Goal: Information Seeking & Learning: Learn about a topic

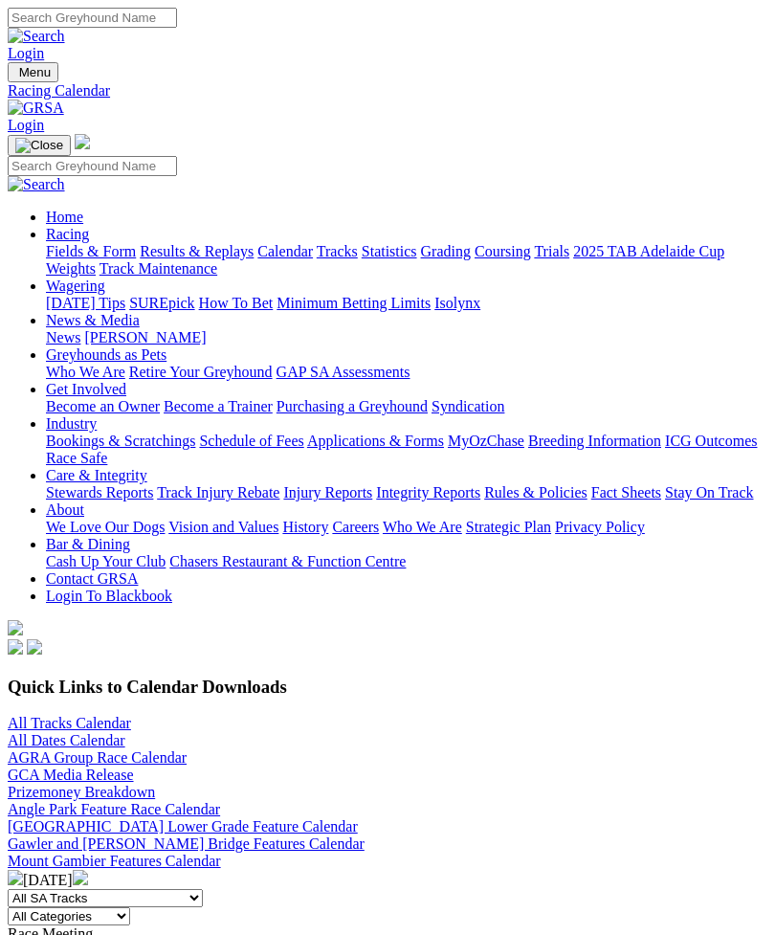
click at [15, 77] on img "Toggle navigation" at bounding box center [15, 77] width 0 height 0
click at [136, 254] on link "Fields & Form" at bounding box center [91, 251] width 90 height 16
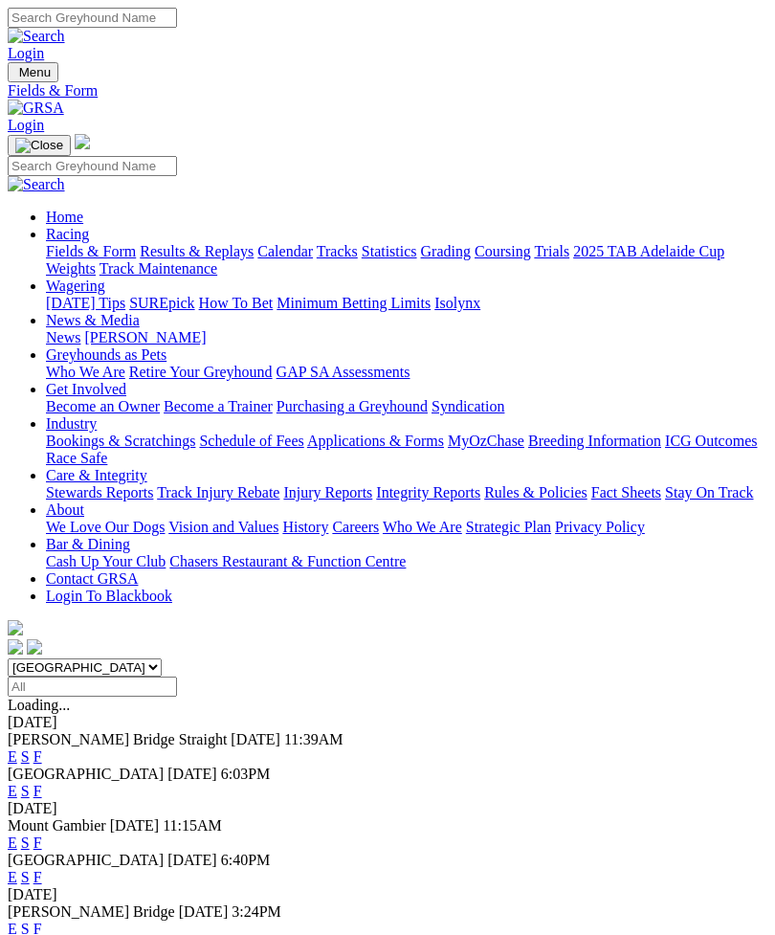
click at [42, 869] on link "F" at bounding box center [37, 877] width 9 height 16
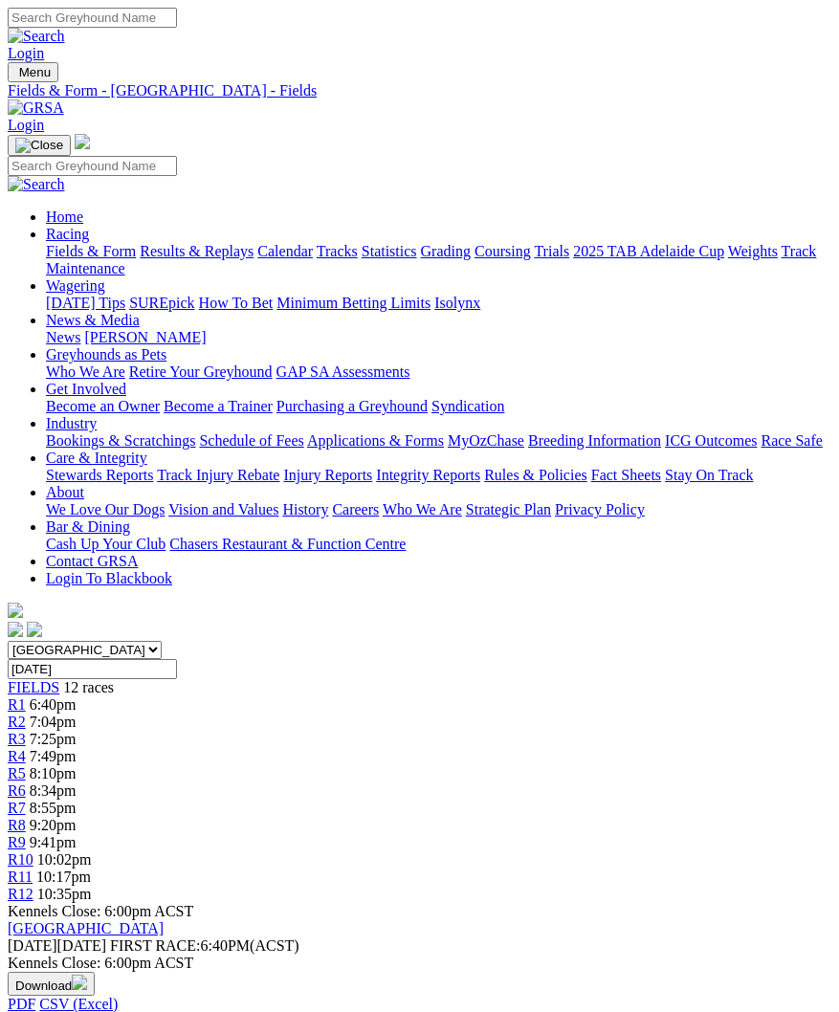
scroll to position [9, 0]
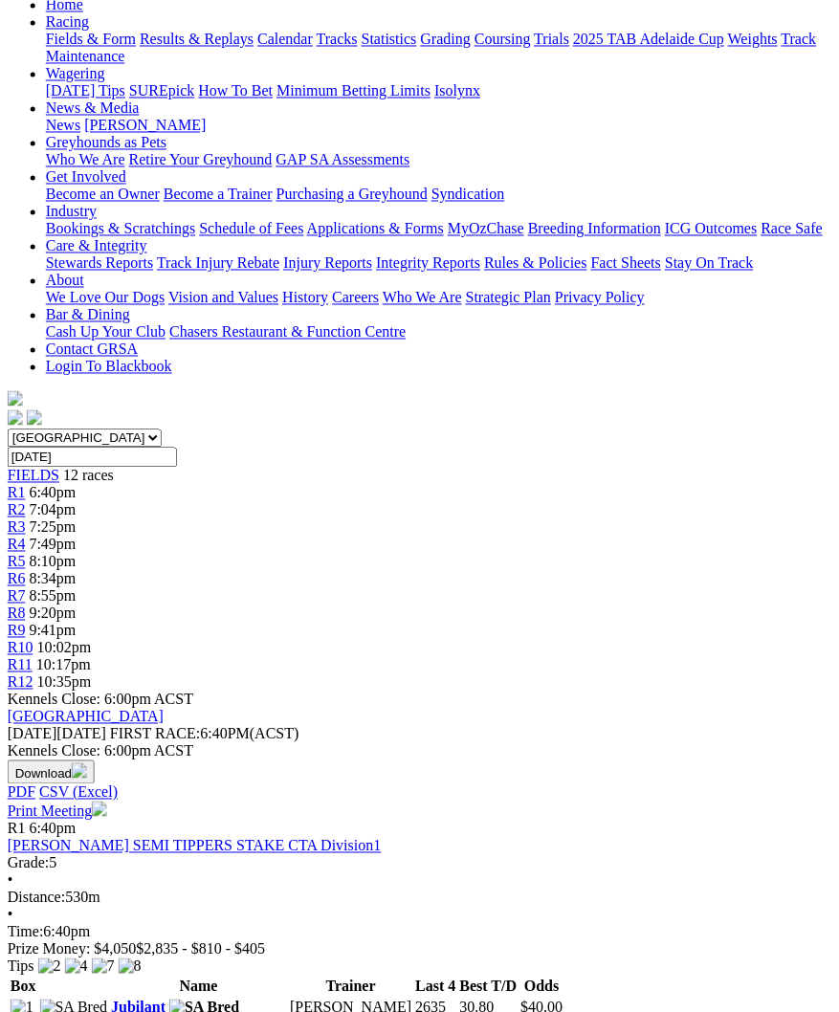
scroll to position [0, 2]
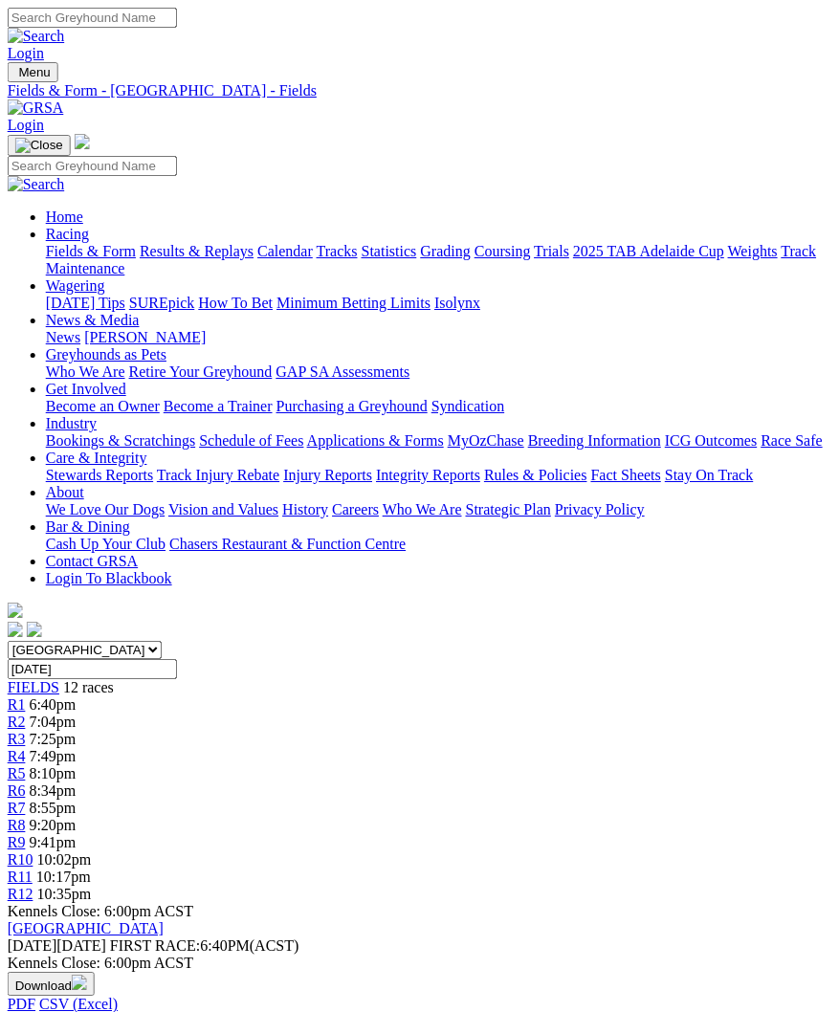
click at [15, 77] on img "Toggle navigation" at bounding box center [15, 77] width 0 height 0
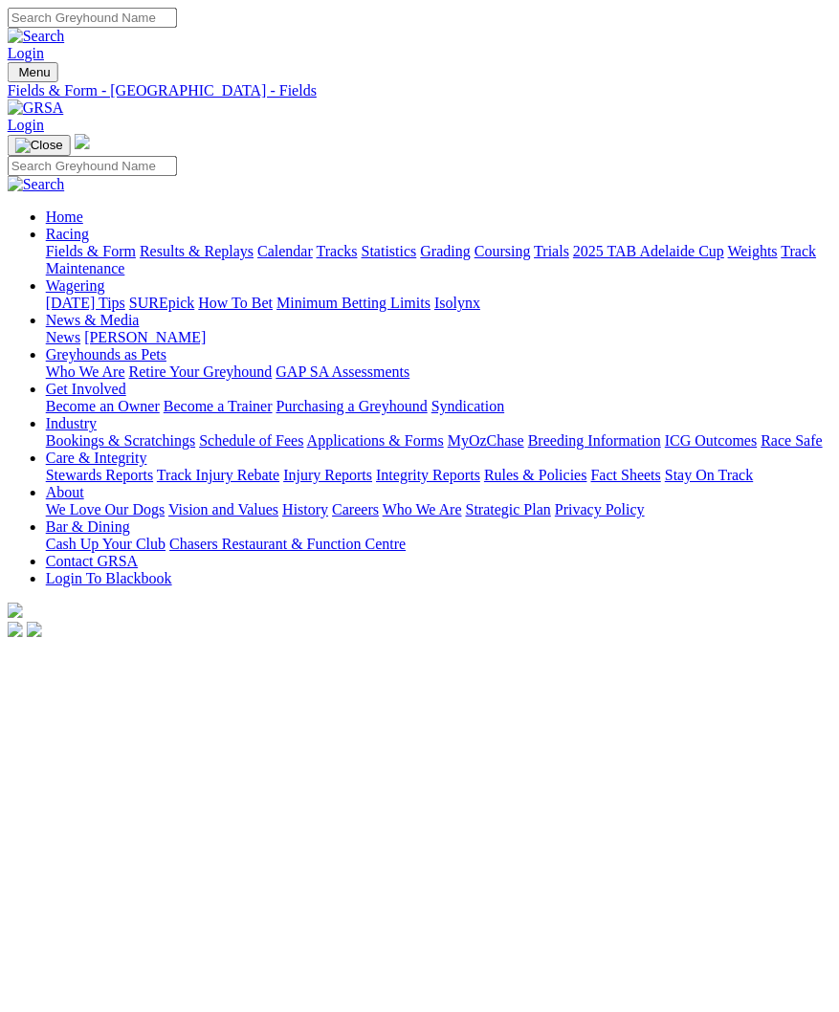
scroll to position [0, 3]
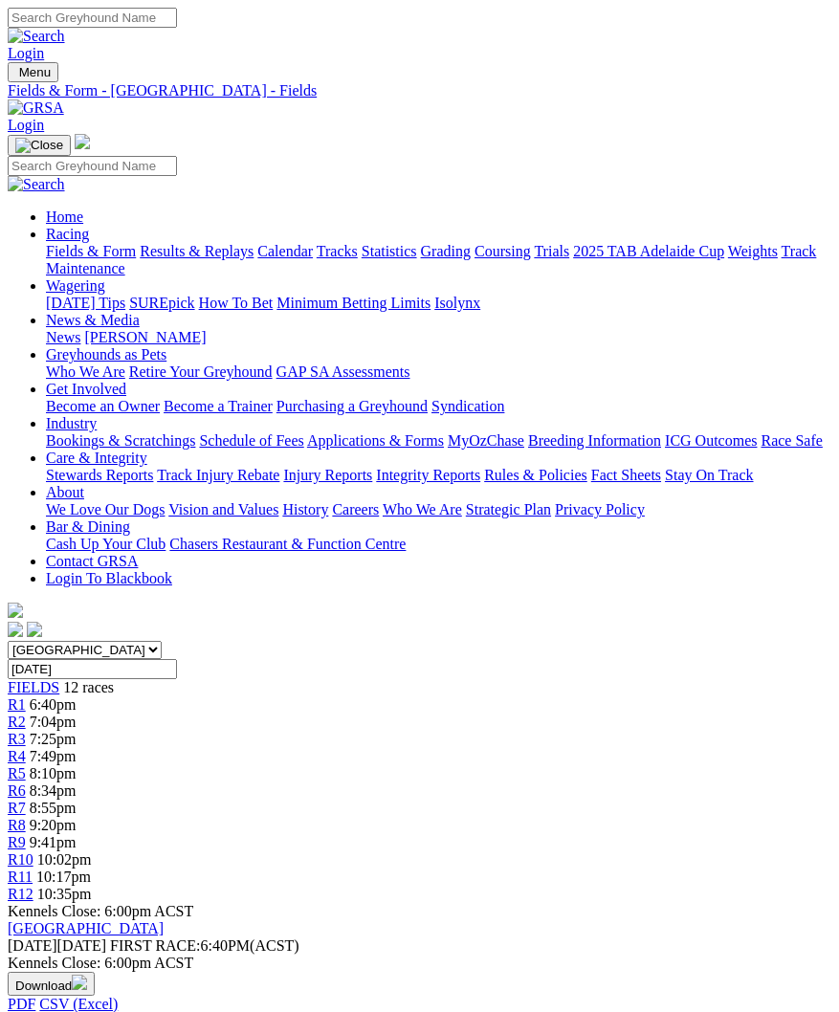
click at [136, 259] on link "Fields & Form" at bounding box center [91, 251] width 90 height 16
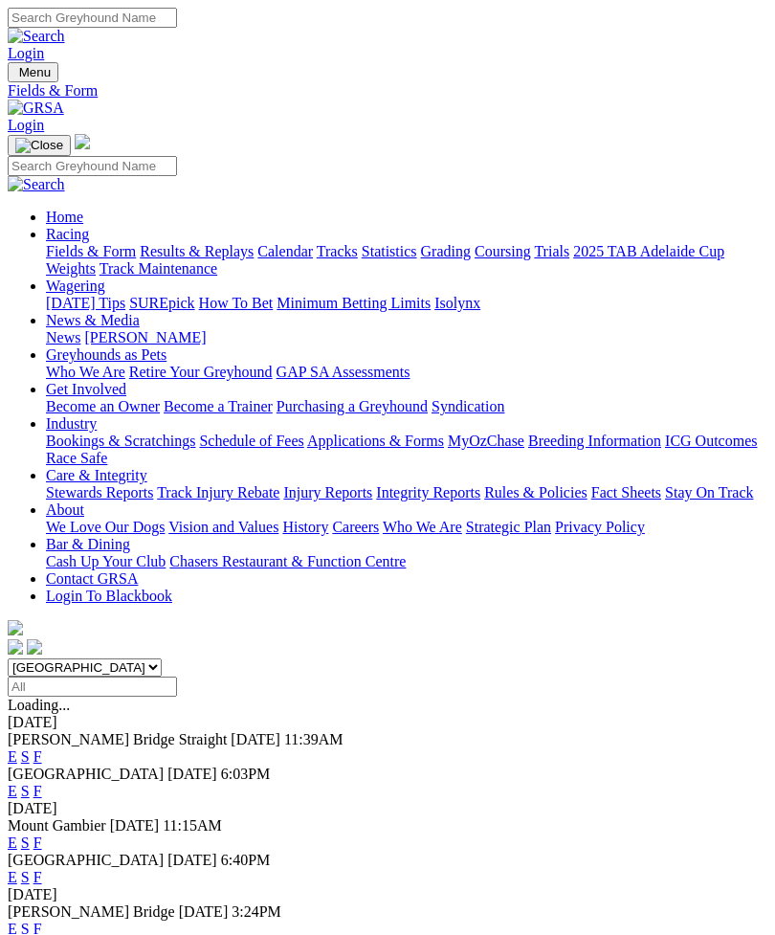
click at [42, 920] on link "F" at bounding box center [37, 928] width 9 height 16
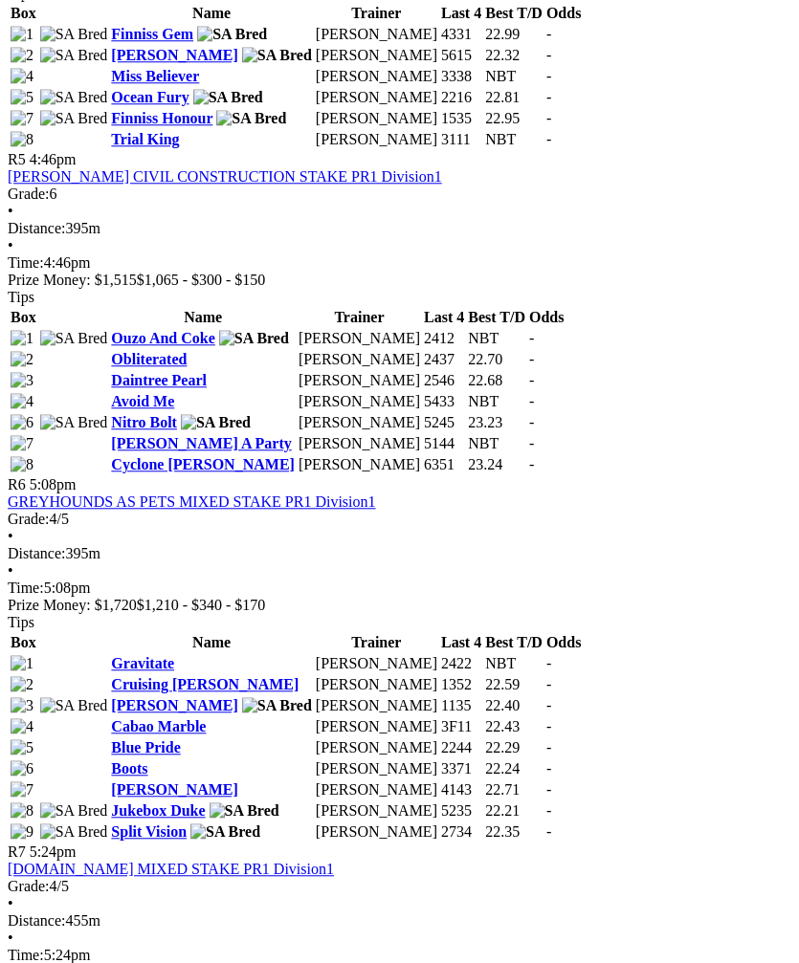
scroll to position [2142, 0]
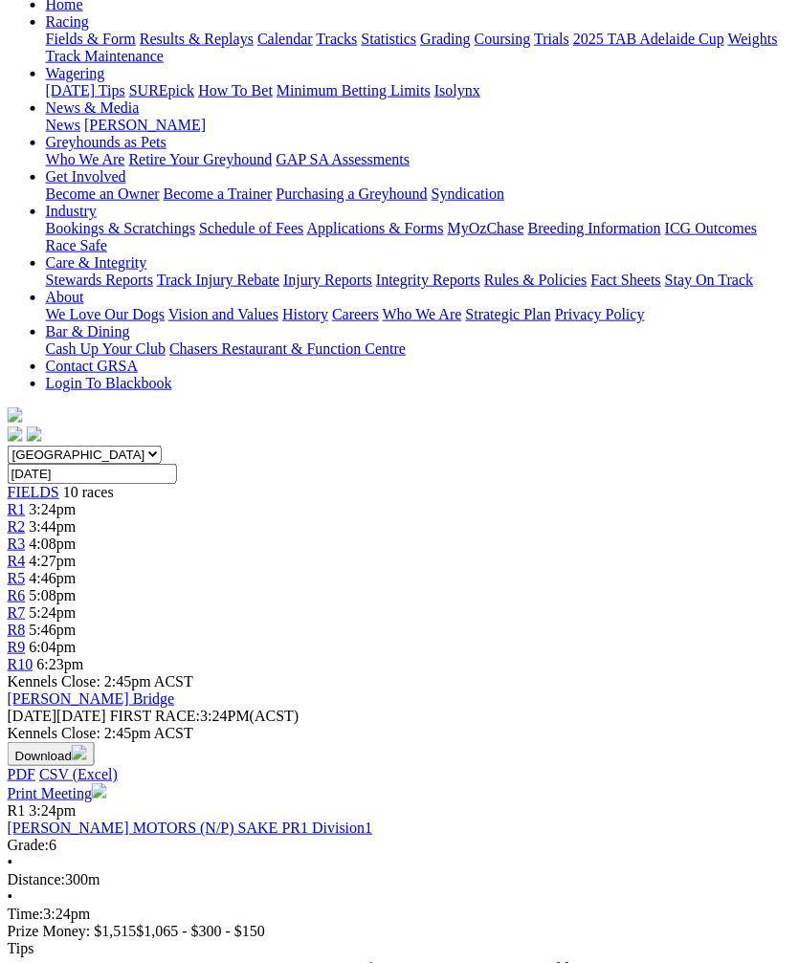
scroll to position [212, 2]
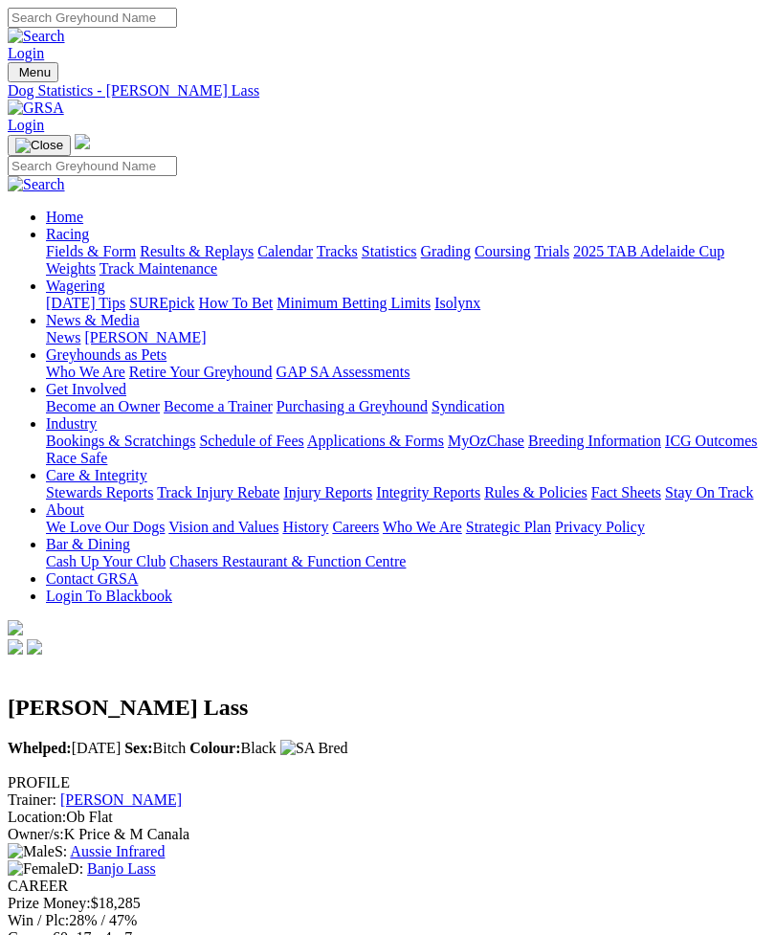
click at [85, 791] on link "[PERSON_NAME]" at bounding box center [121, 799] width 122 height 16
